Goal: Task Accomplishment & Management: Manage account settings

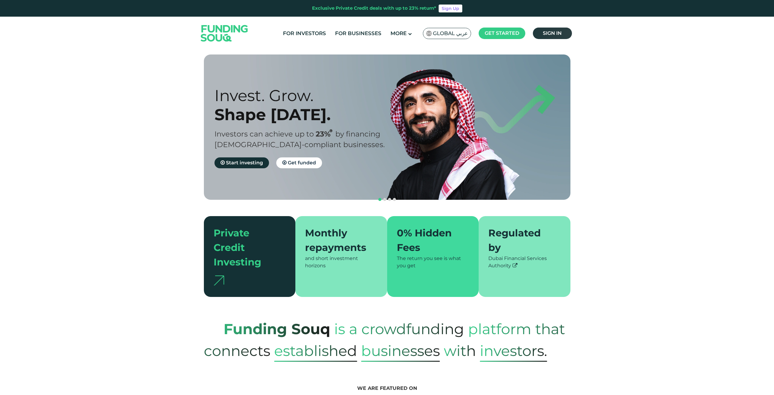
click at [555, 32] on span "Sign in" at bounding box center [552, 33] width 19 height 6
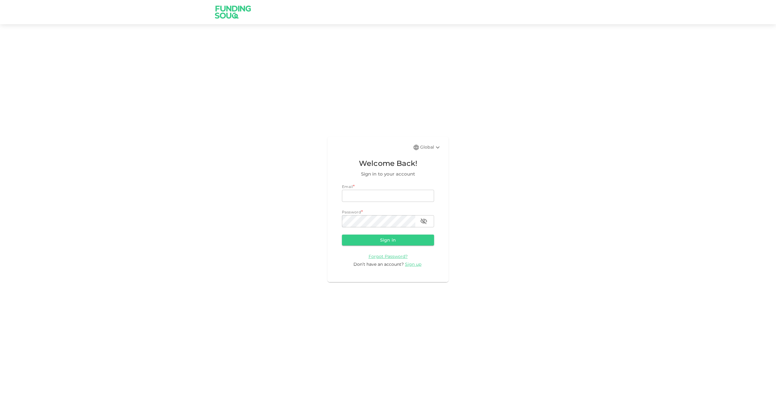
type input "[EMAIL_ADDRESS][DOMAIN_NAME]"
click at [385, 243] on button "Sign in" at bounding box center [388, 240] width 92 height 11
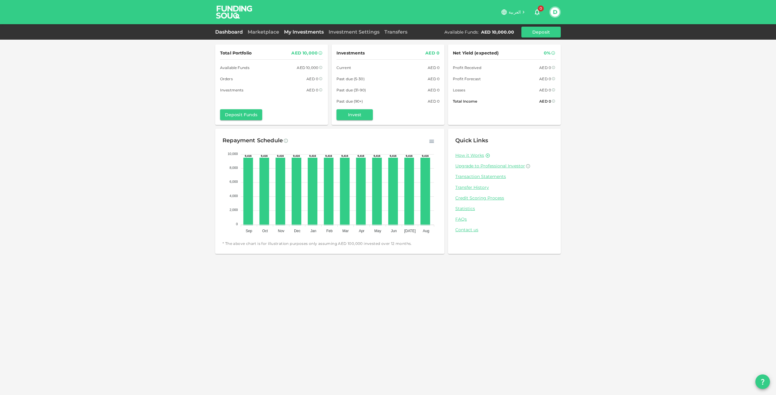
click at [295, 33] on link "My Investments" at bounding box center [303, 32] width 45 height 6
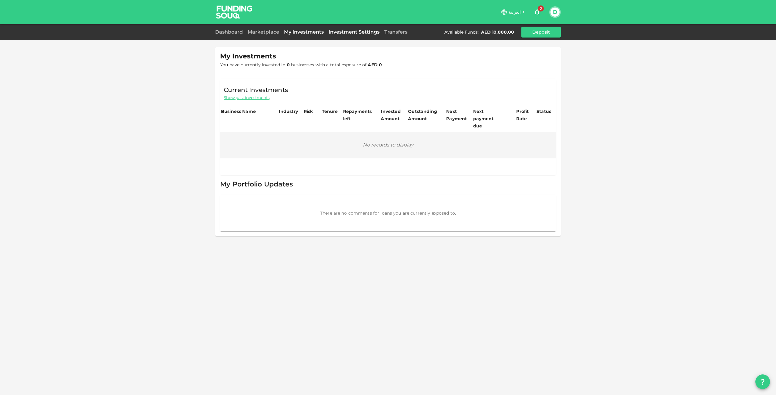
click at [346, 33] on link "Investment Settings" at bounding box center [354, 32] width 56 height 6
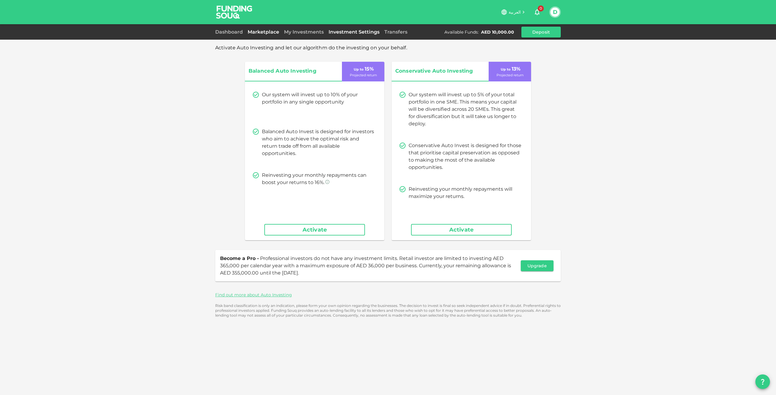
click at [272, 33] on link "Marketplace" at bounding box center [263, 32] width 36 height 6
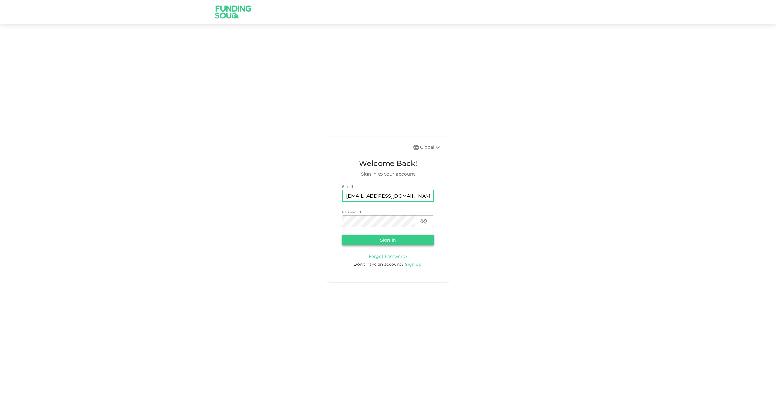
click at [391, 239] on button "Sign in" at bounding box center [388, 240] width 92 height 11
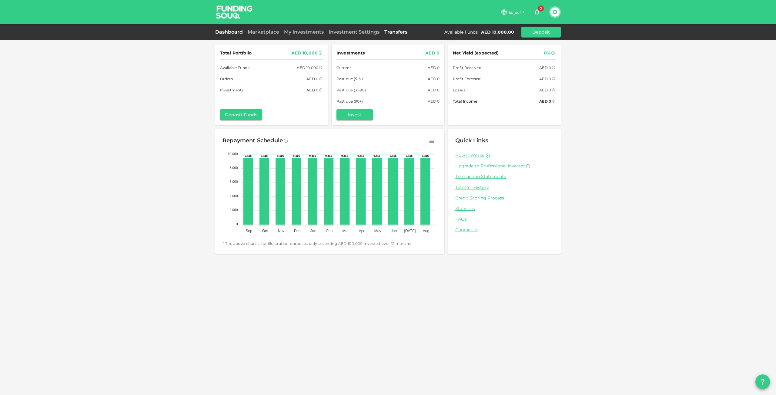
click at [390, 30] on link "Transfers" at bounding box center [396, 32] width 28 height 6
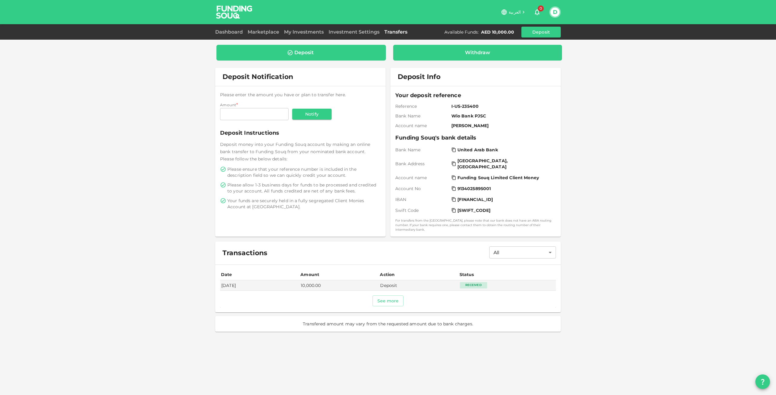
click at [442, 51] on div "Withdraw" at bounding box center [477, 53] width 159 height 6
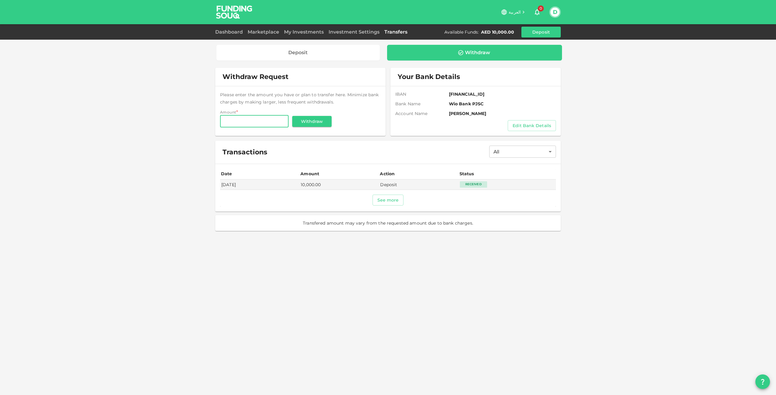
click at [261, 124] on input "Amount" at bounding box center [254, 121] width 68 height 12
type input "10,000"
click at [292, 116] on button "Withdraw" at bounding box center [311, 121] width 39 height 11
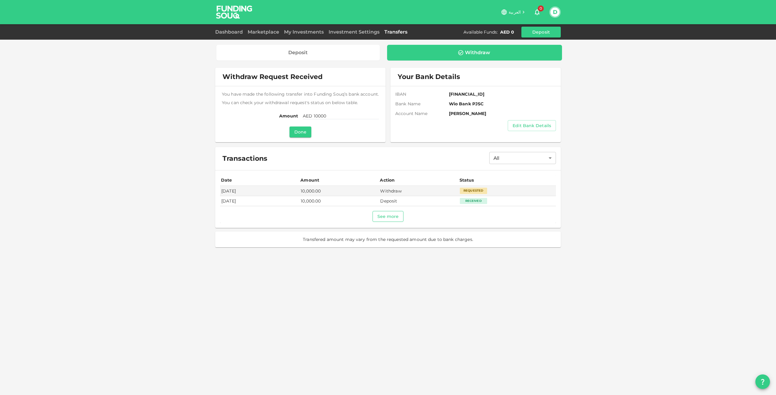
click at [392, 217] on button "See more" at bounding box center [387, 216] width 31 height 11
click at [298, 131] on button "Done" at bounding box center [300, 132] width 22 height 11
